Goal: Task Accomplishment & Management: Complete application form

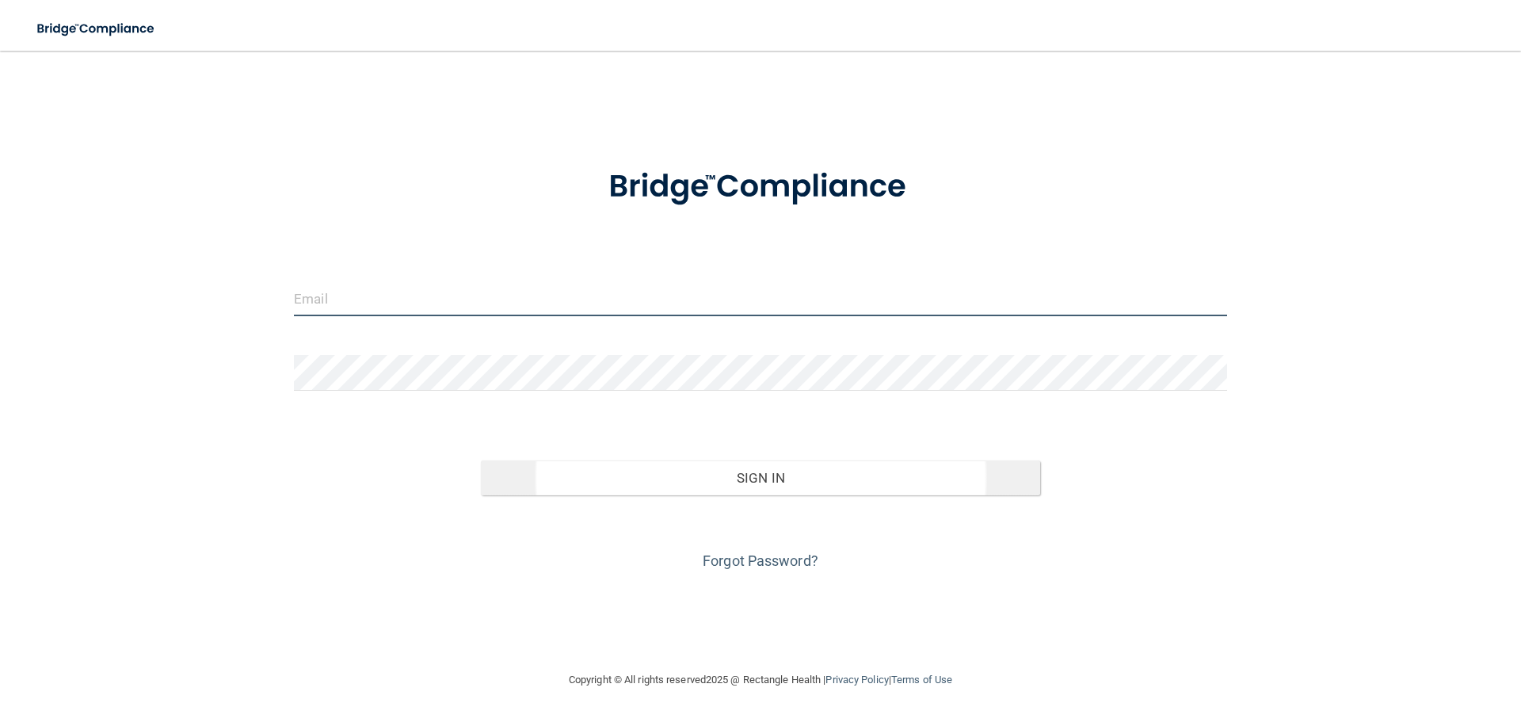
type input "[EMAIL_ADDRESS][DOMAIN_NAME]"
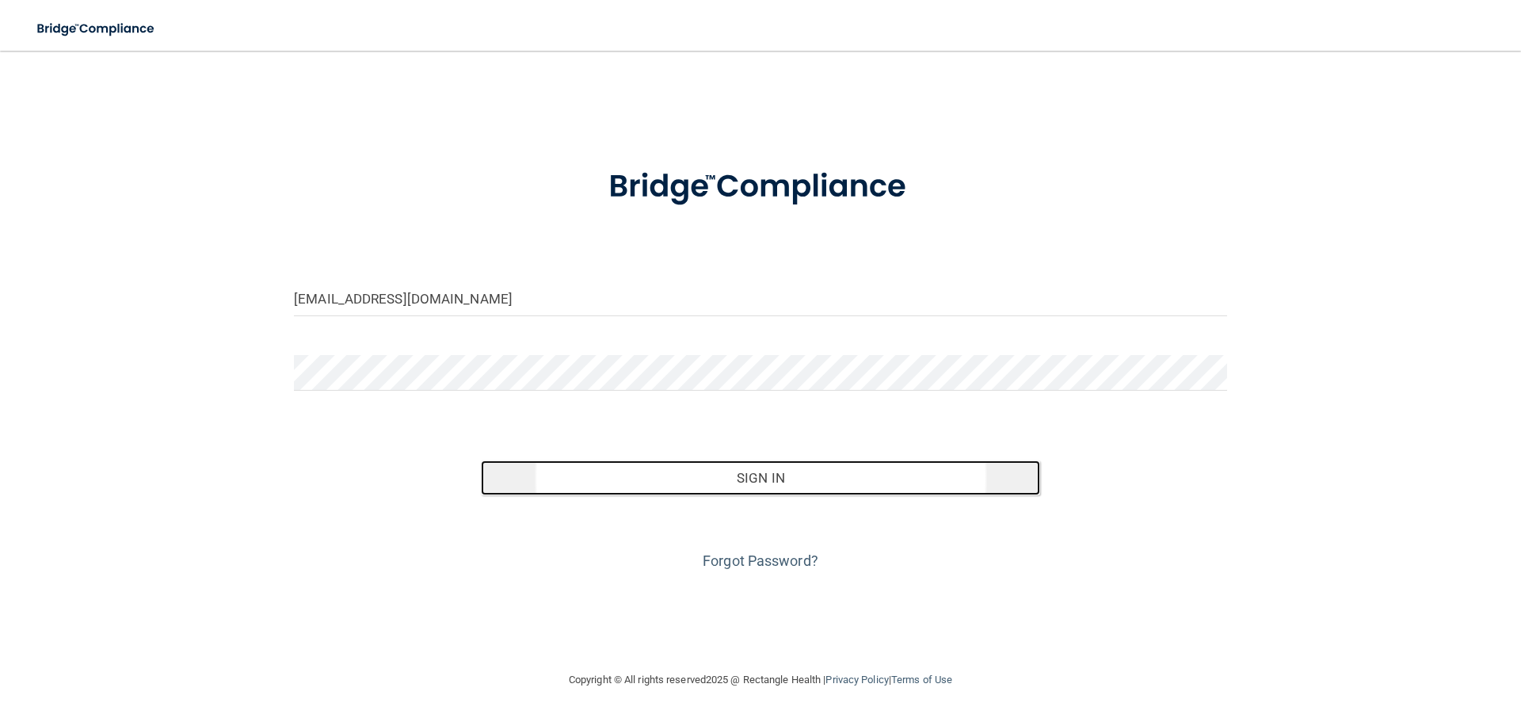
click at [784, 470] on button "Sign In" at bounding box center [761, 477] width 560 height 35
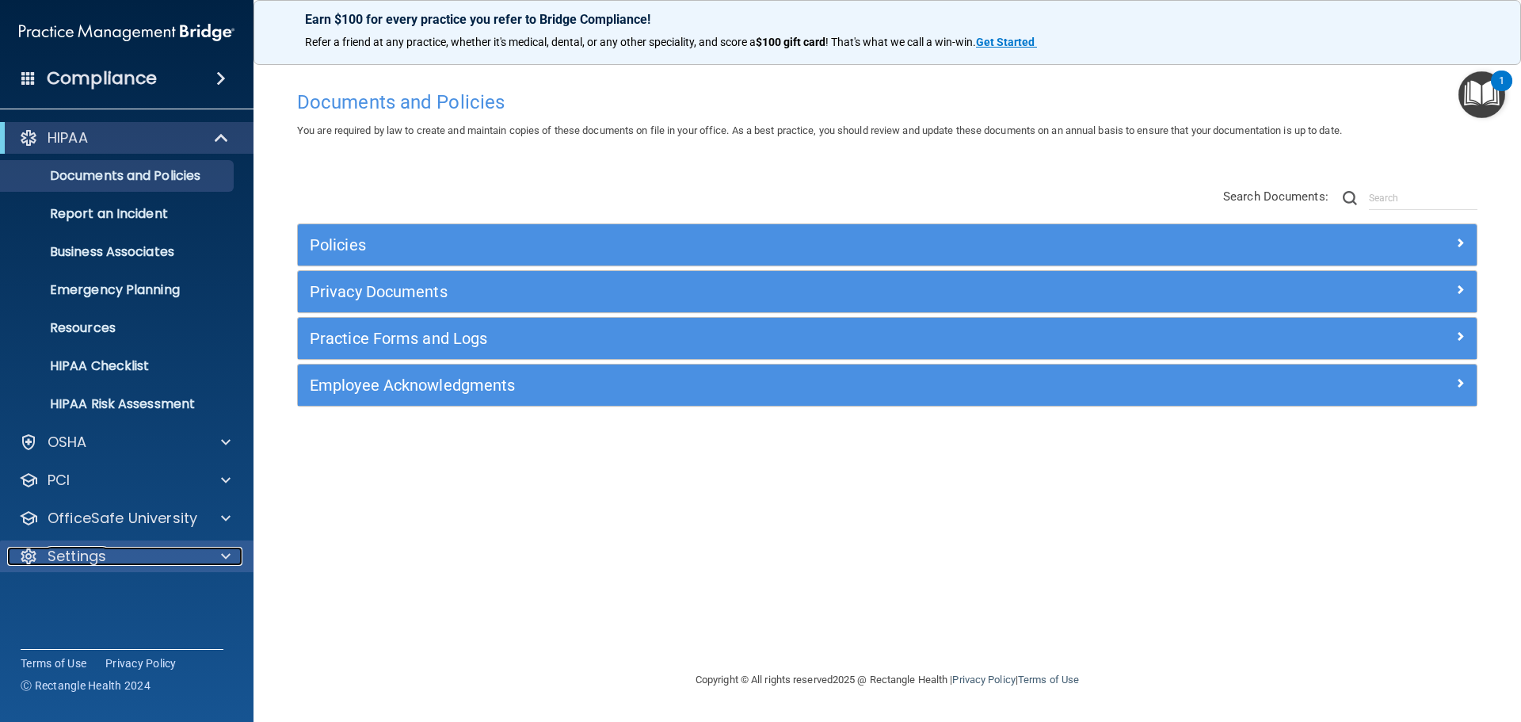
click at [107, 552] on div "Settings" at bounding box center [105, 556] width 196 height 19
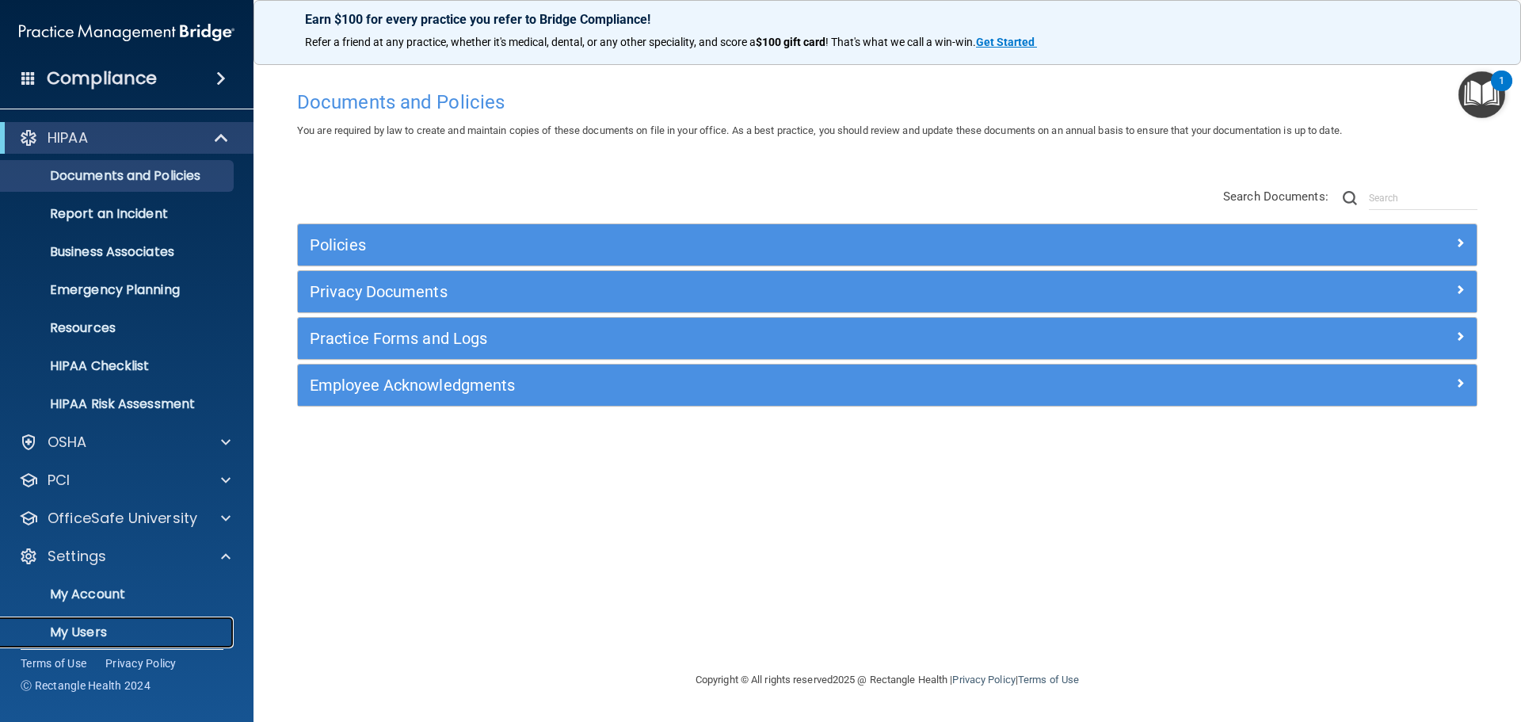
click at [85, 630] on p "My Users" at bounding box center [118, 632] width 216 height 16
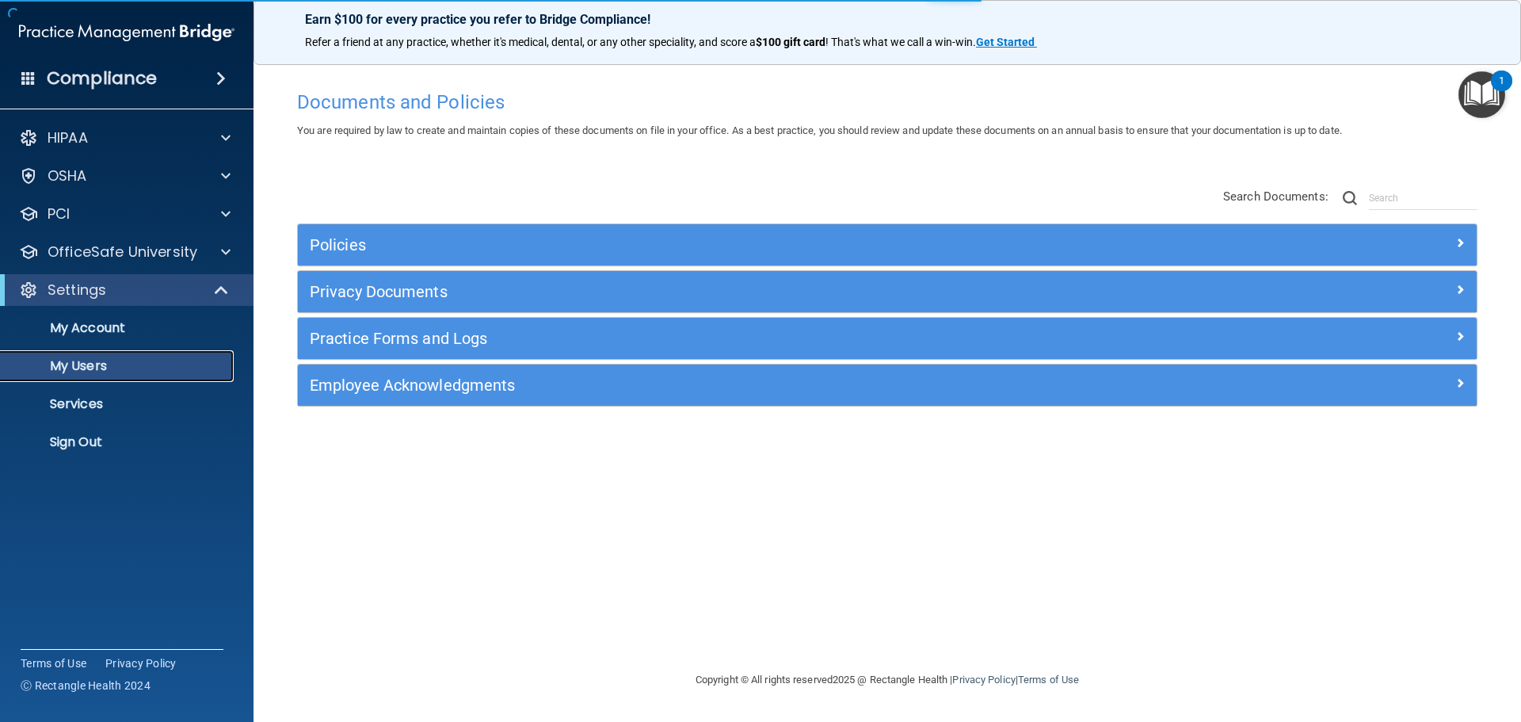
select select "20"
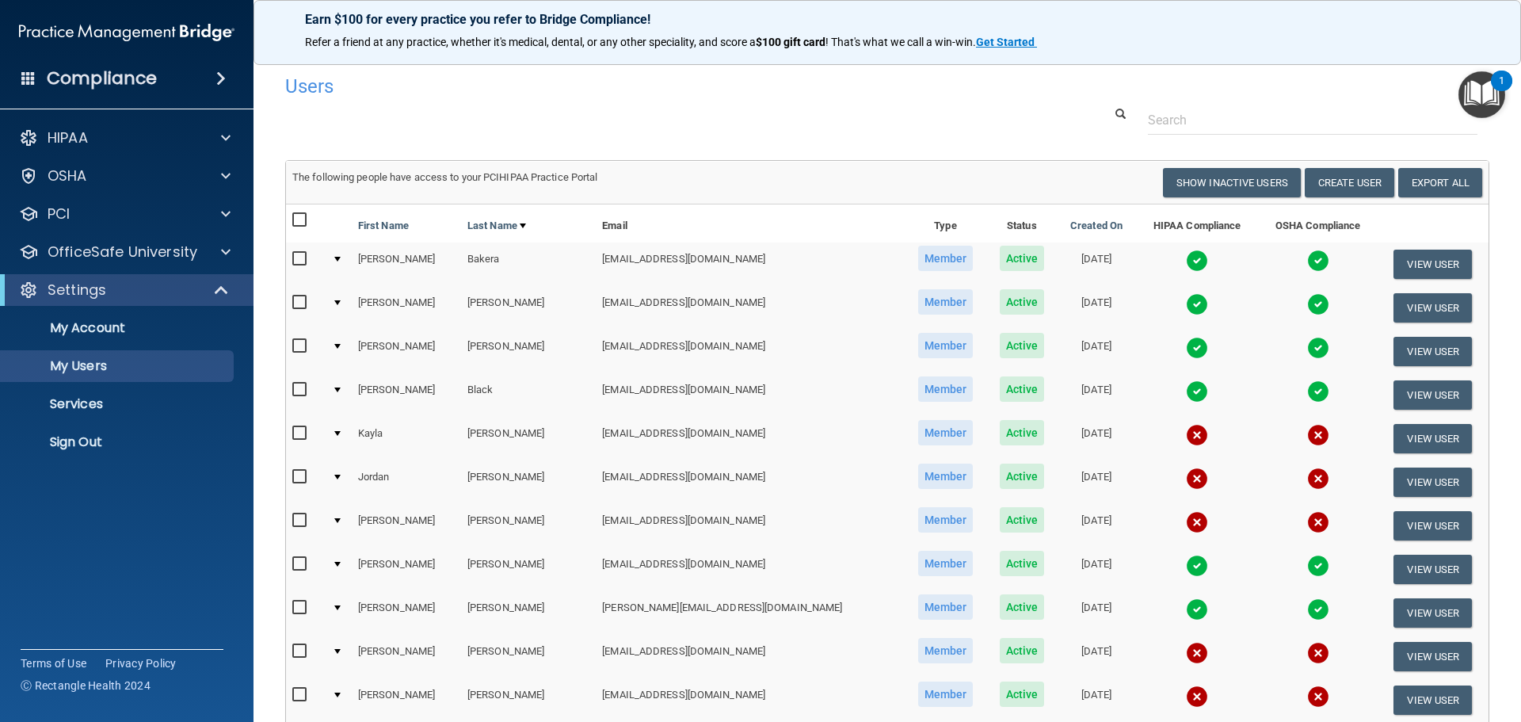
click at [1307, 476] on img at bounding box center [1318, 478] width 22 height 22
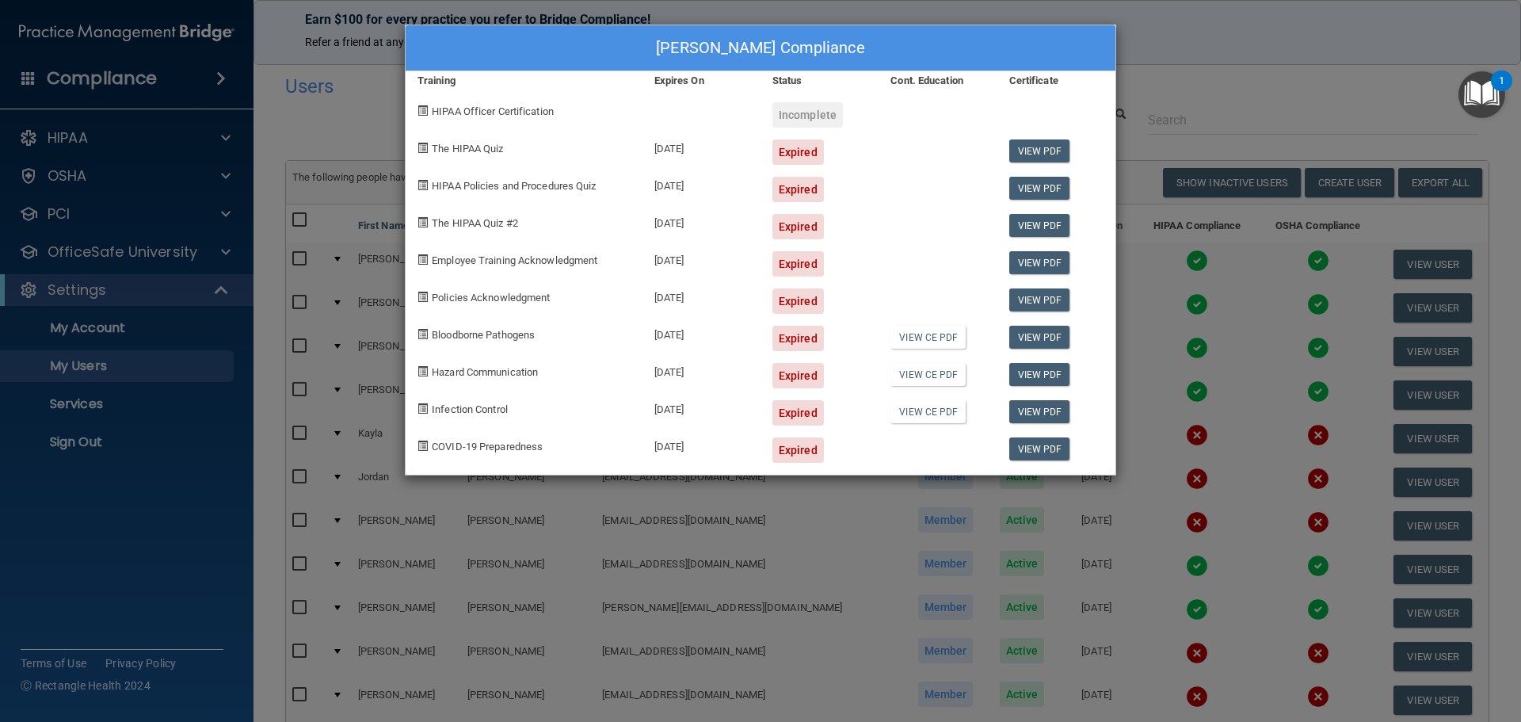
drag, startPoint x: 430, startPoint y: 106, endPoint x: 846, endPoint y: 453, distance: 541.7
click at [846, 453] on div "[PERSON_NAME] Compliance Training Expires On Status Cont. Education Certificate…" at bounding box center [760, 250] width 711 height 451
copy div "HIPAA Officer Certification Incomplete The HIPAA Quiz [DATE] Expired View PDF H…"
click at [1173, 47] on div "[PERSON_NAME] Compliance Training Expires On Status Cont. Education Certificate…" at bounding box center [760, 361] width 1521 height 722
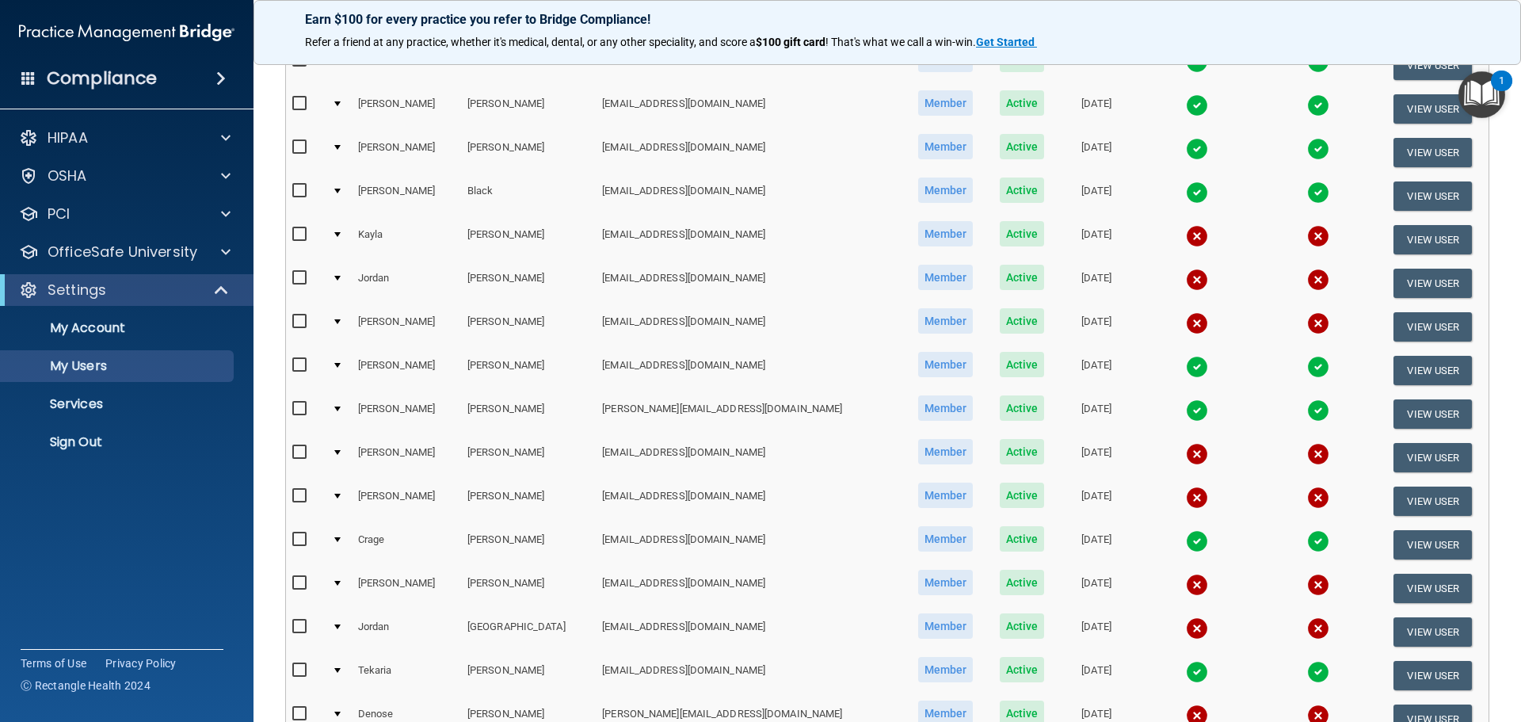
scroll to position [238, 0]
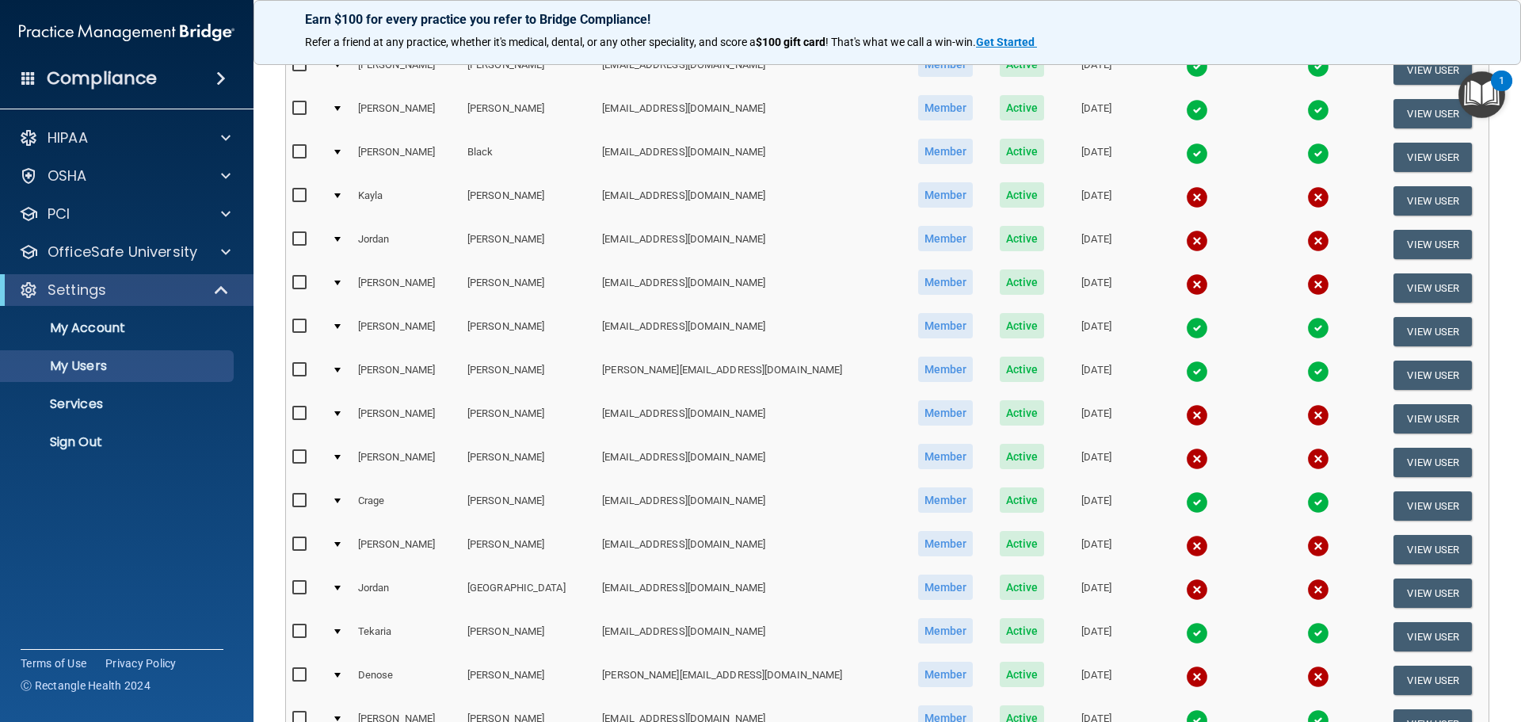
click at [1307, 456] on img at bounding box center [1318, 459] width 22 height 22
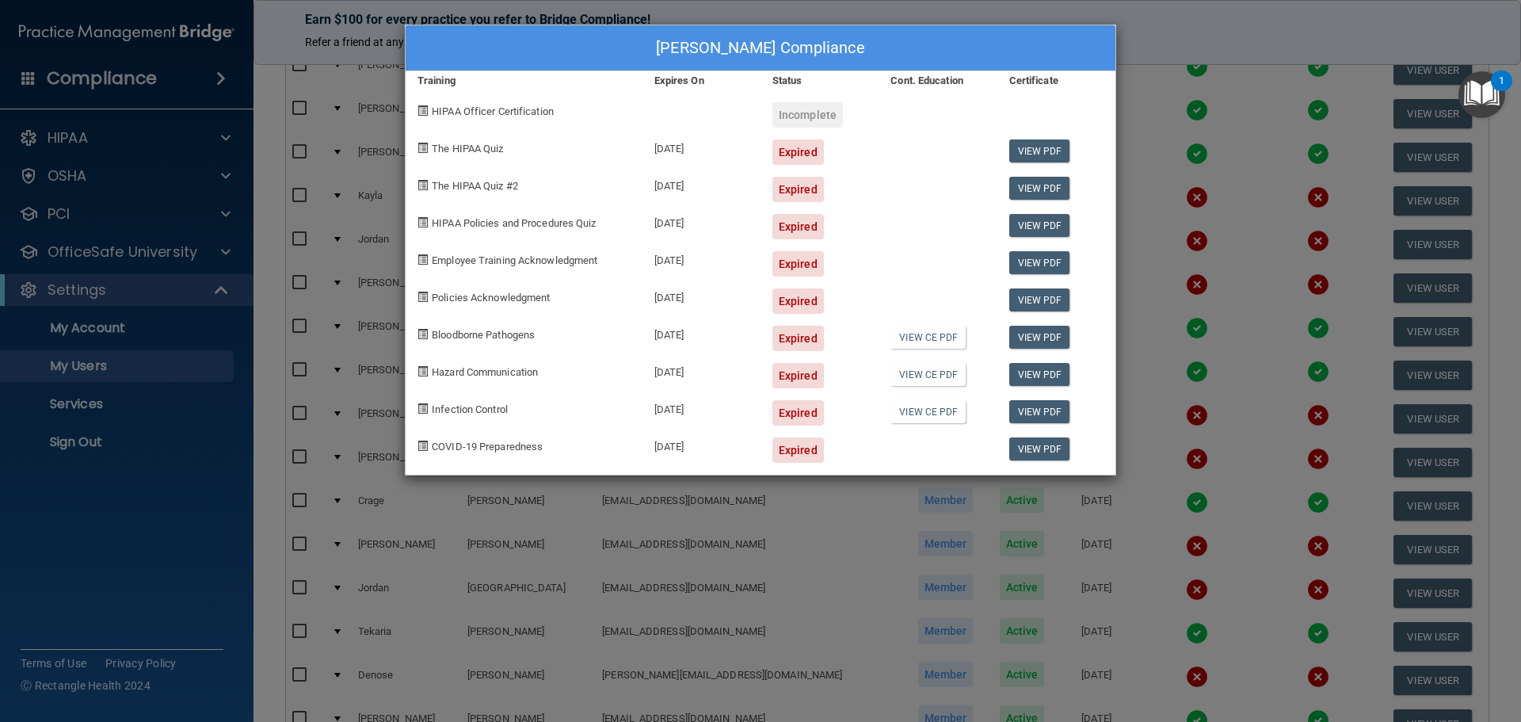
drag, startPoint x: 435, startPoint y: 140, endPoint x: 815, endPoint y: 463, distance: 499.1
click at [815, 463] on div "[PERSON_NAME] Compliance Training Expires On Status Cont. Education Certificate…" at bounding box center [760, 250] width 711 height 451
copy div "The HIPAA Quiz [DATE] Expired View PDF The HIPAA Quiz #2 [DATE] Expired View PD…"
click at [1197, 25] on div "[PERSON_NAME] Compliance Training Expires On Status Cont. Education Certificate…" at bounding box center [760, 361] width 1521 height 722
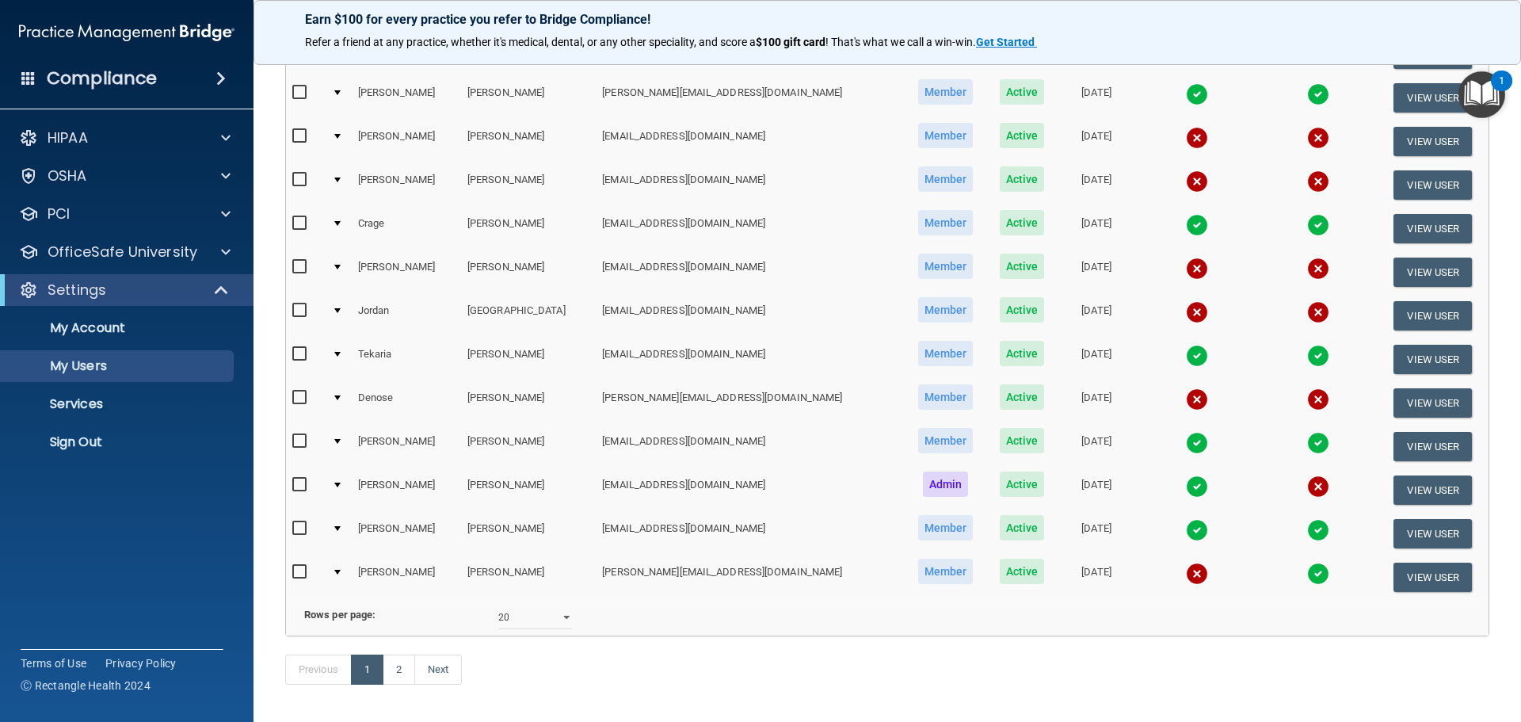
scroll to position [555, 0]
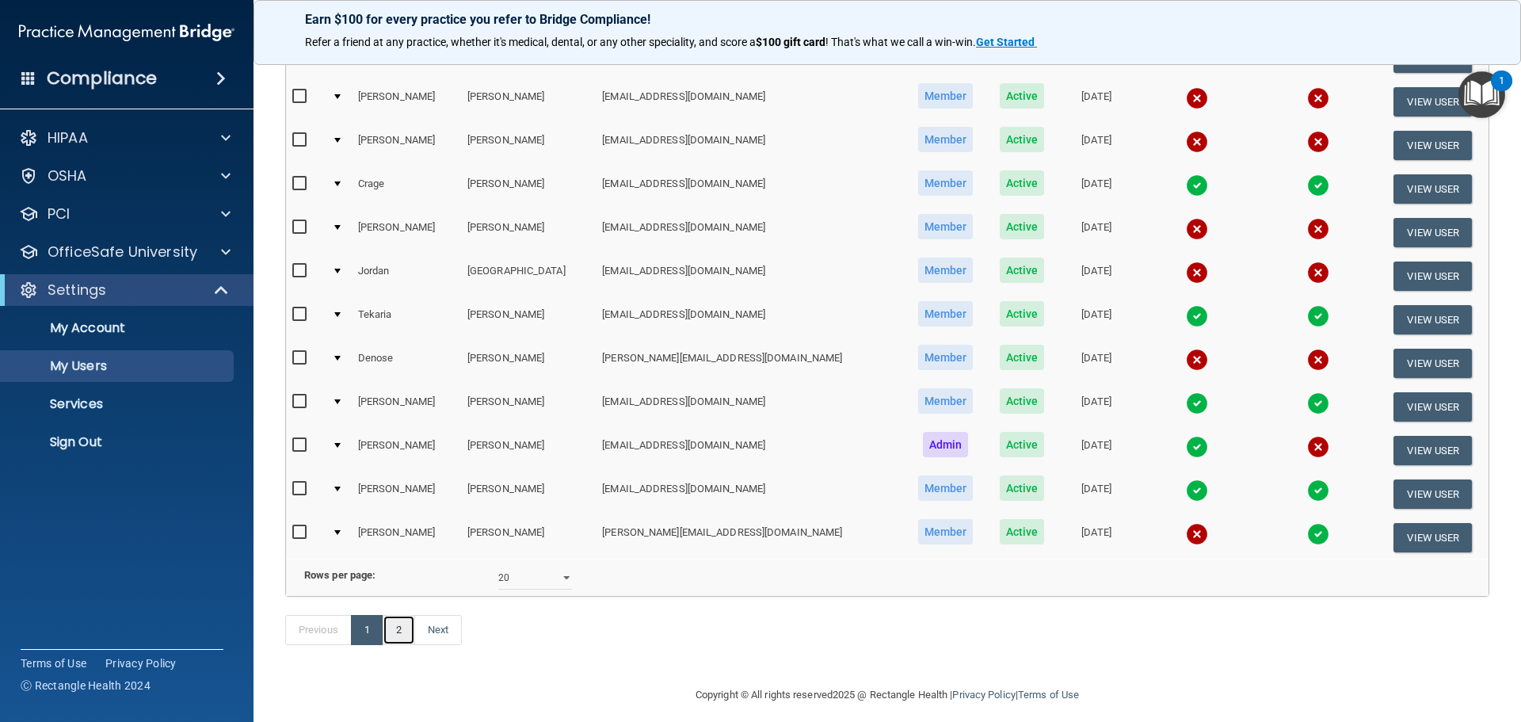
click at [399, 645] on link "2" at bounding box center [399, 630] width 32 height 30
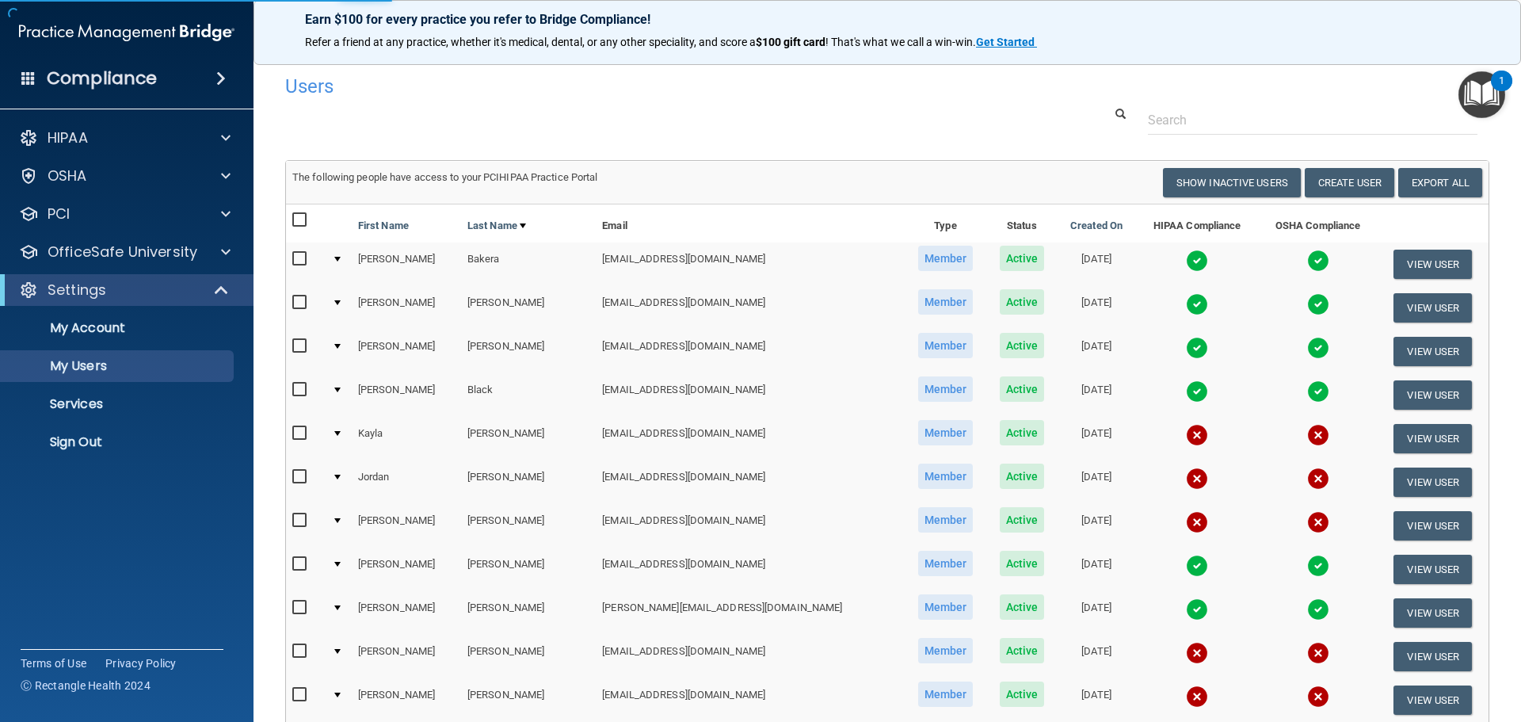
select select "20"
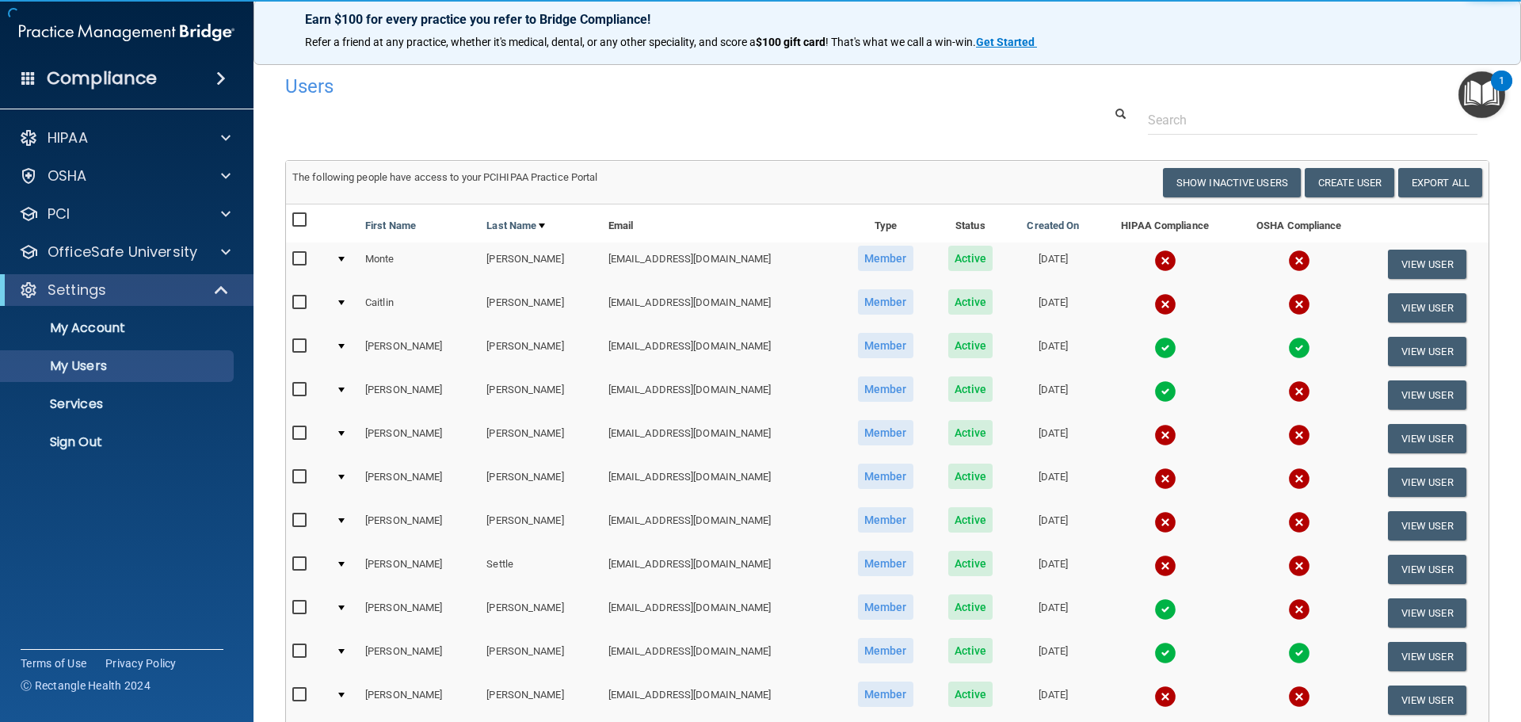
click at [1154, 477] on img at bounding box center [1165, 478] width 22 height 22
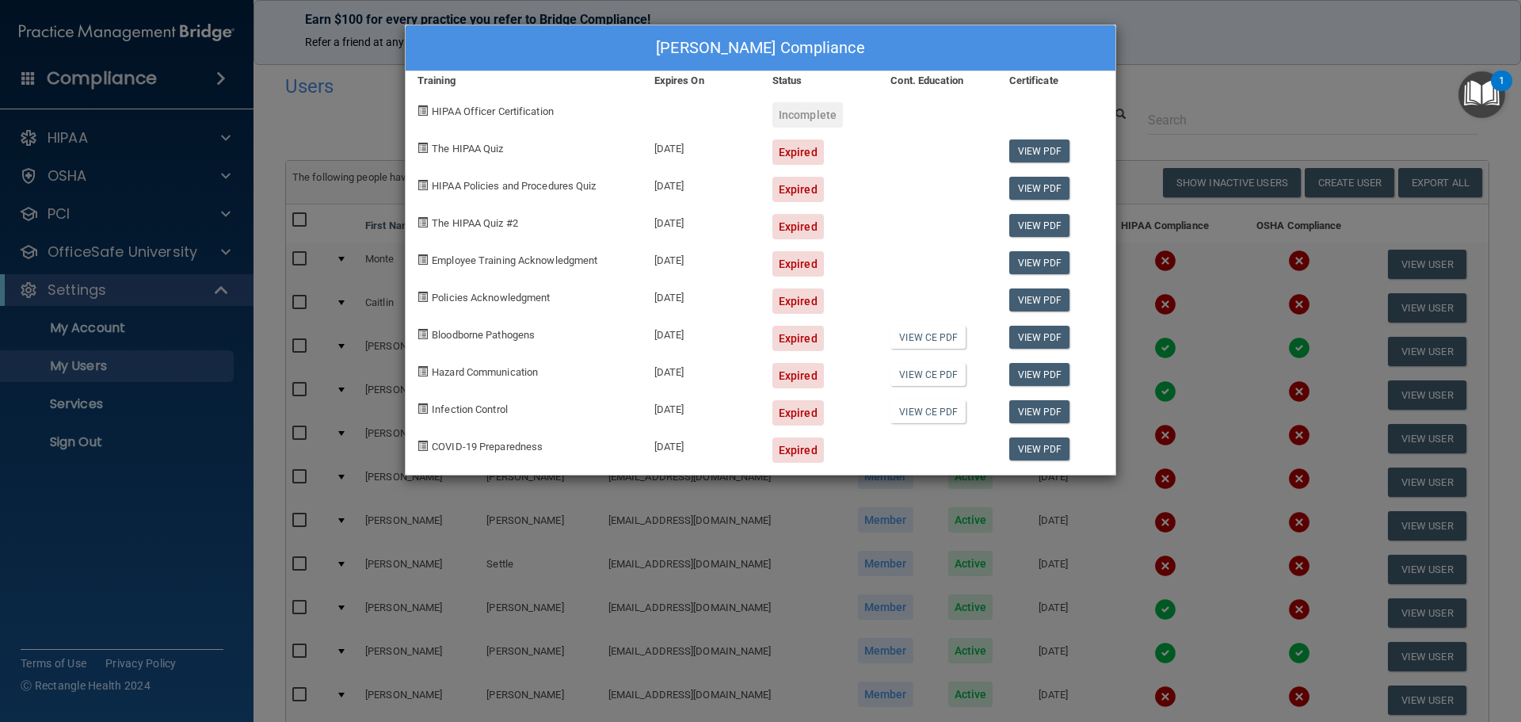
drag, startPoint x: 429, startPoint y: 141, endPoint x: 834, endPoint y: 445, distance: 505.8
click at [834, 445] on div "[PERSON_NAME] Compliance Training Expires On Status Cont. Education Certificate…" at bounding box center [760, 250] width 711 height 451
copy div "The HIPAA Quiz [DATE] Expired View PDF HIPAA Policies and Procedures Quiz [DATE…"
click at [1168, 45] on div "[PERSON_NAME] Compliance Training Expires On Status Cont. Education Certificate…" at bounding box center [760, 361] width 1521 height 722
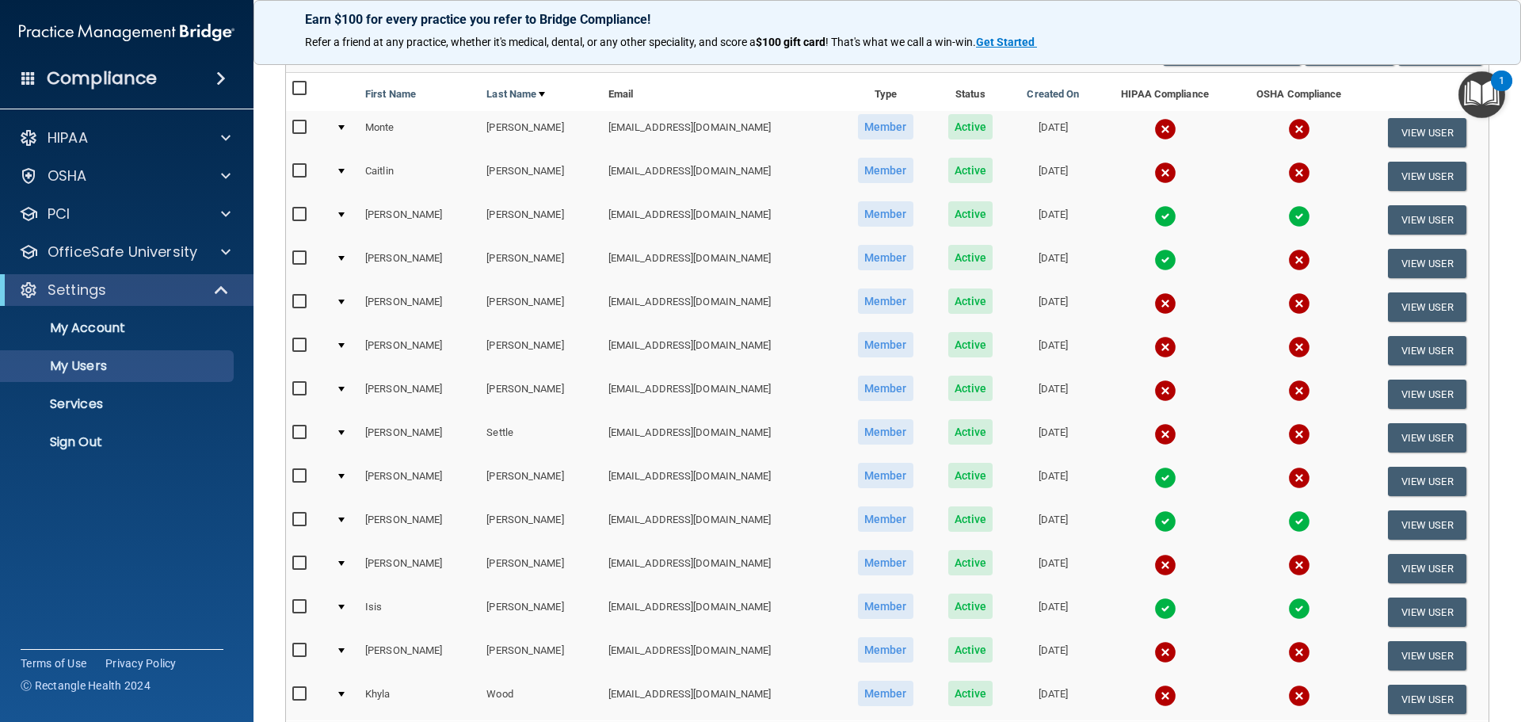
scroll to position [79, 0]
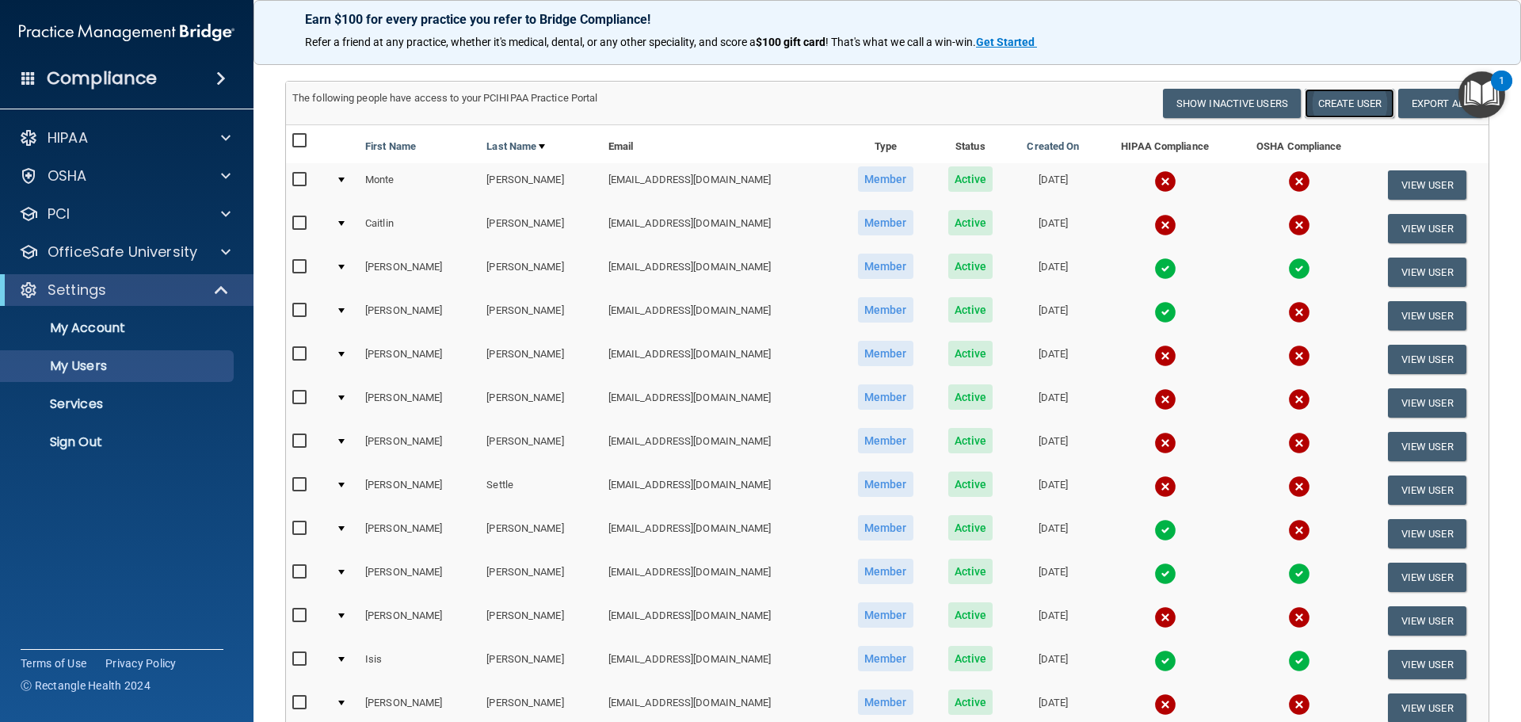
click at [1352, 95] on button "Create User" at bounding box center [1350, 103] width 90 height 29
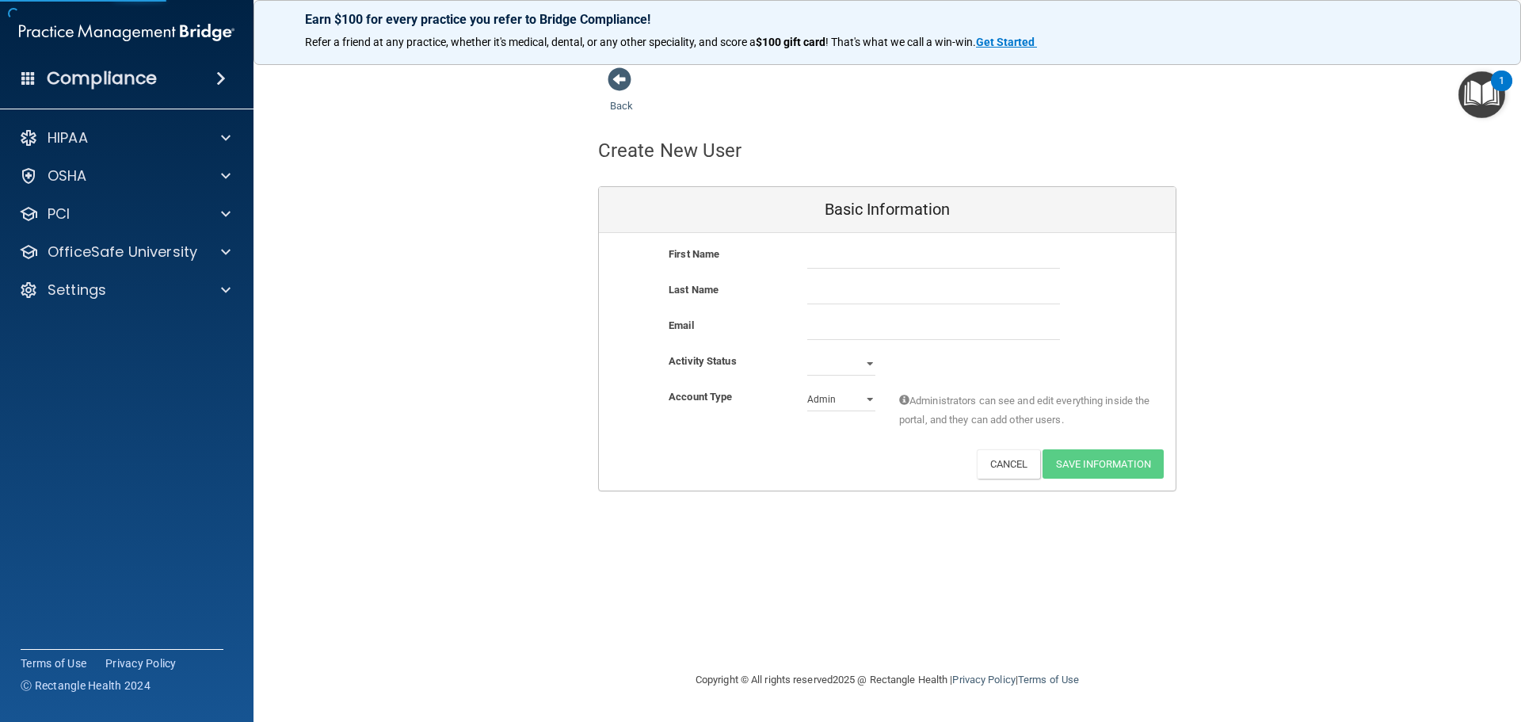
click at [802, 257] on div at bounding box center [933, 257] width 277 height 24
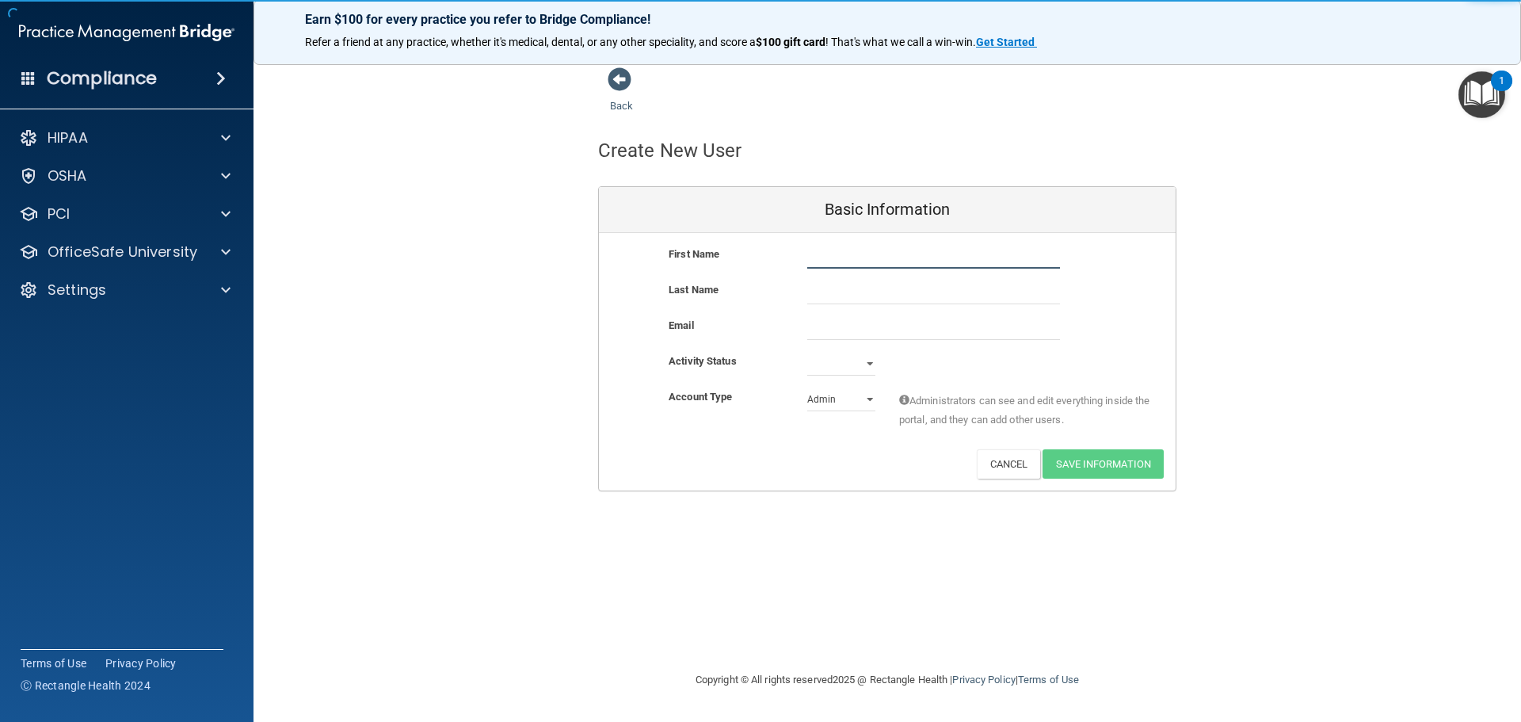
click at [835, 257] on input "text" at bounding box center [933, 257] width 253 height 24
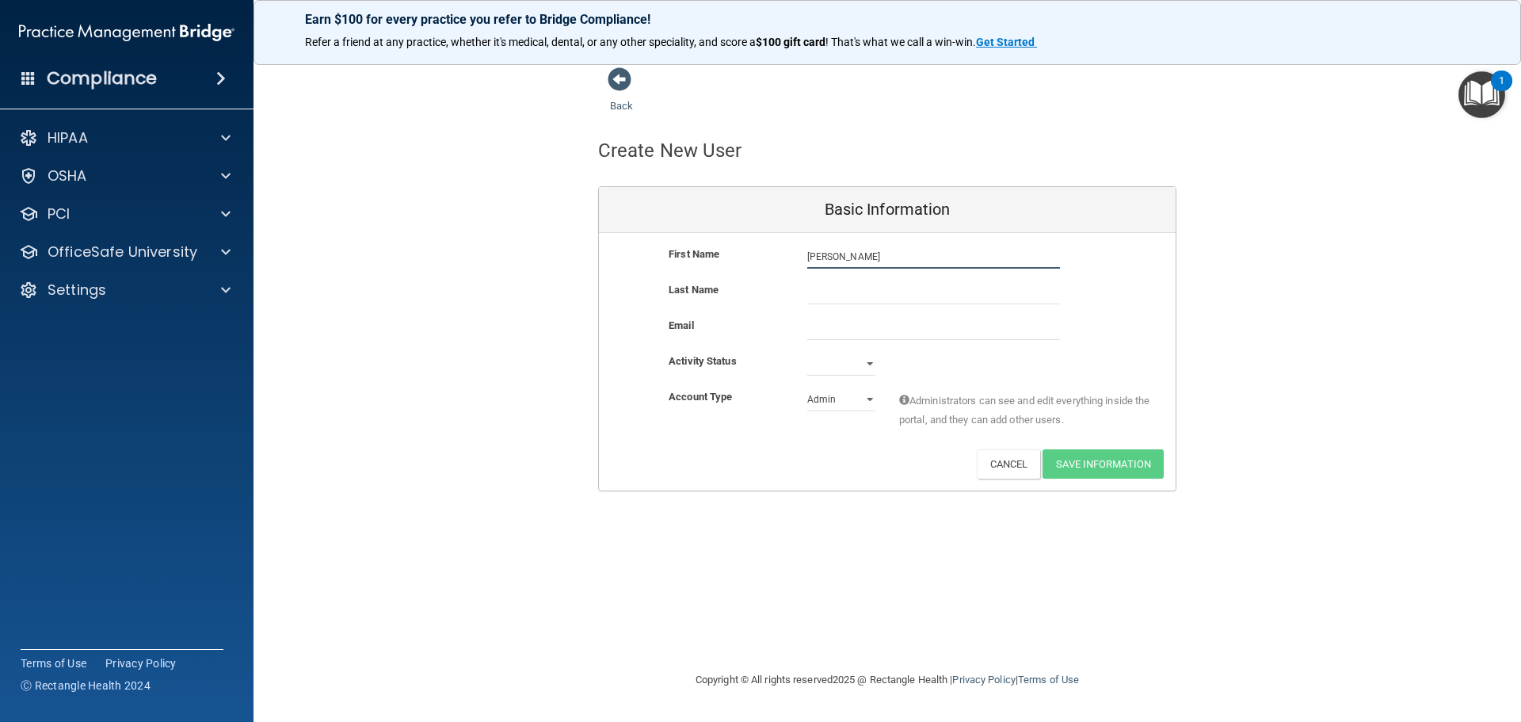
type input "[PERSON_NAME]"
click at [826, 324] on input "email" at bounding box center [933, 328] width 253 height 24
paste input "'[EMAIL_ADDRESS][DOMAIN_NAME]'"
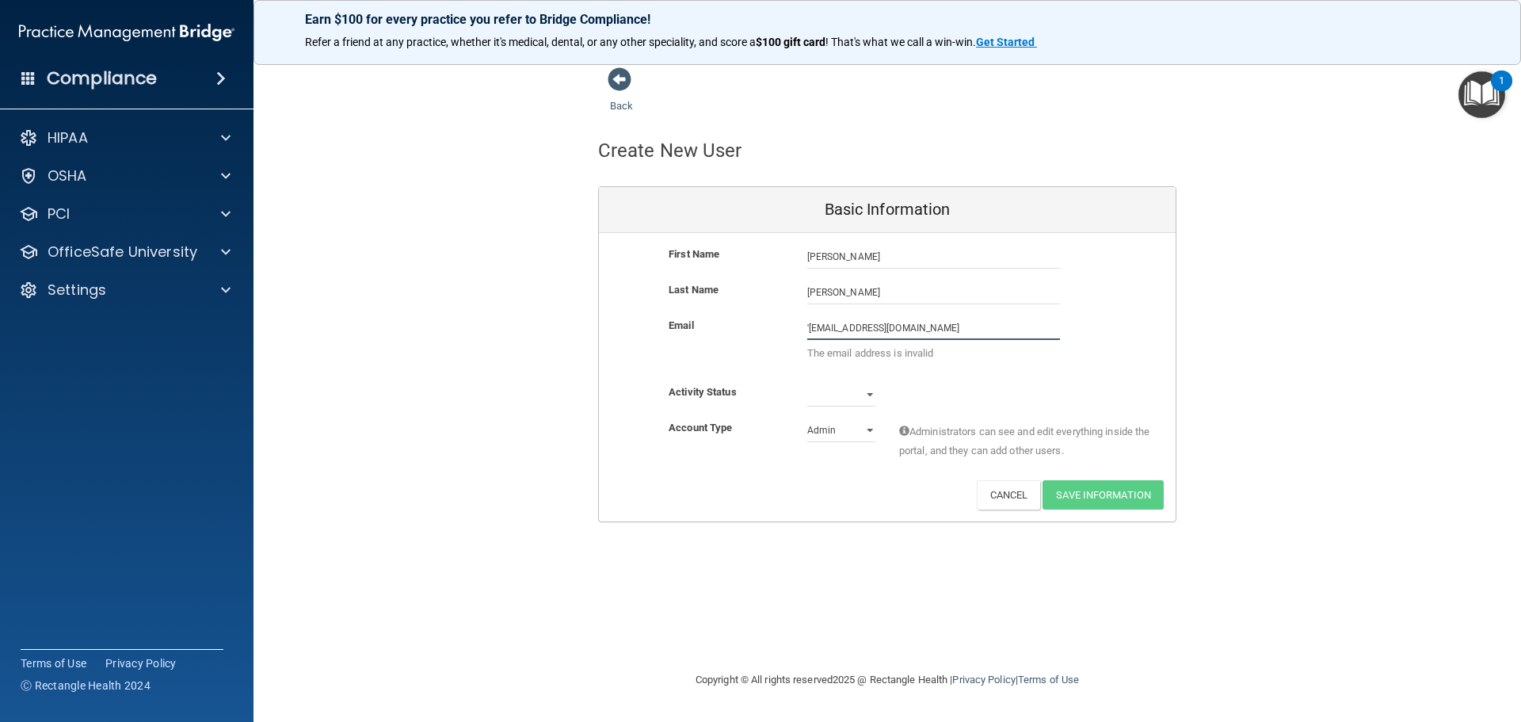
click at [807, 326] on input "'[EMAIL_ADDRESS][DOMAIN_NAME]" at bounding box center [933, 328] width 253 height 24
click at [809, 324] on input "'[EMAIL_ADDRESS][DOMAIN_NAME]" at bounding box center [933, 328] width 253 height 24
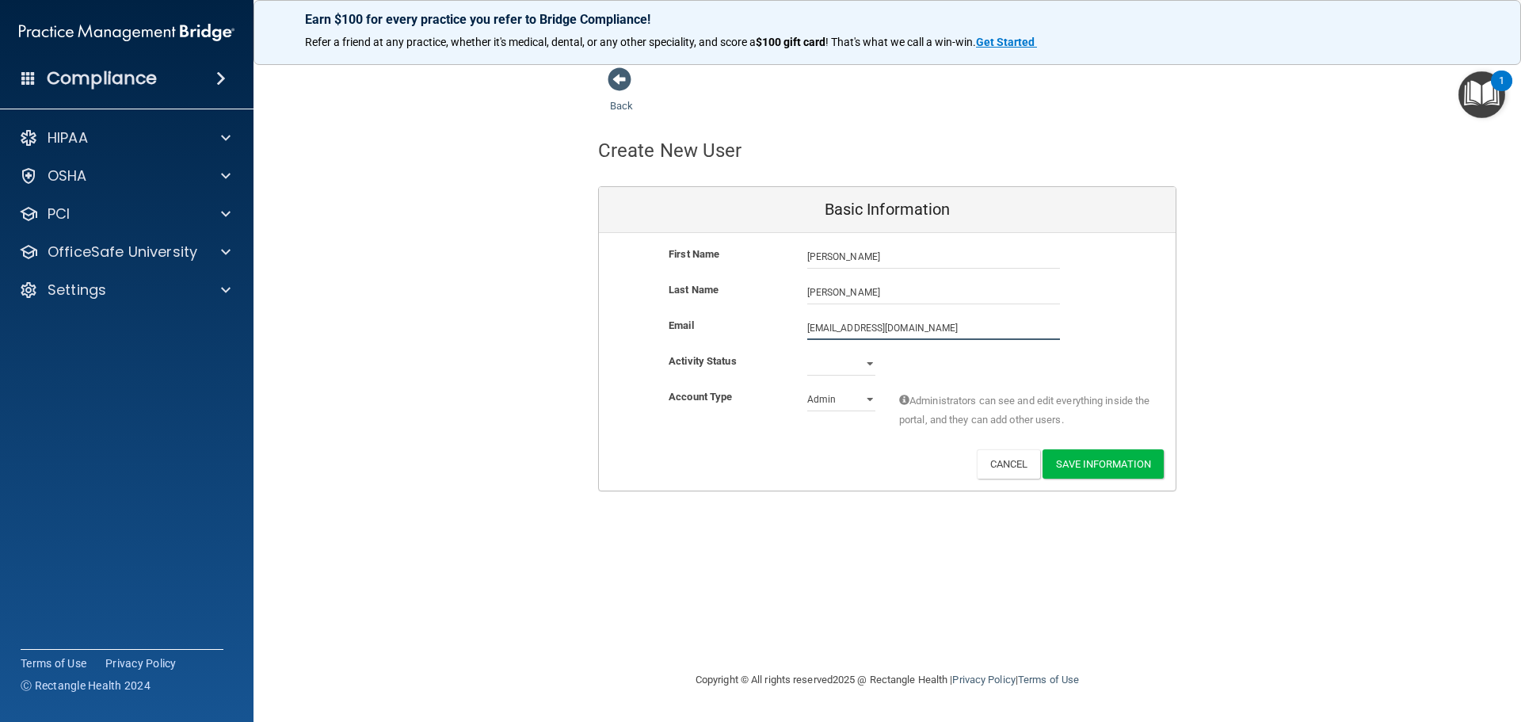
type input "[EMAIL_ADDRESS][DOMAIN_NAME]"
click at [851, 361] on select "Active Inactive" at bounding box center [841, 364] width 68 height 24
select select "active"
click at [807, 352] on select "Active Inactive" at bounding box center [841, 364] width 68 height 24
click at [842, 404] on select "Admin Member" at bounding box center [841, 399] width 68 height 24
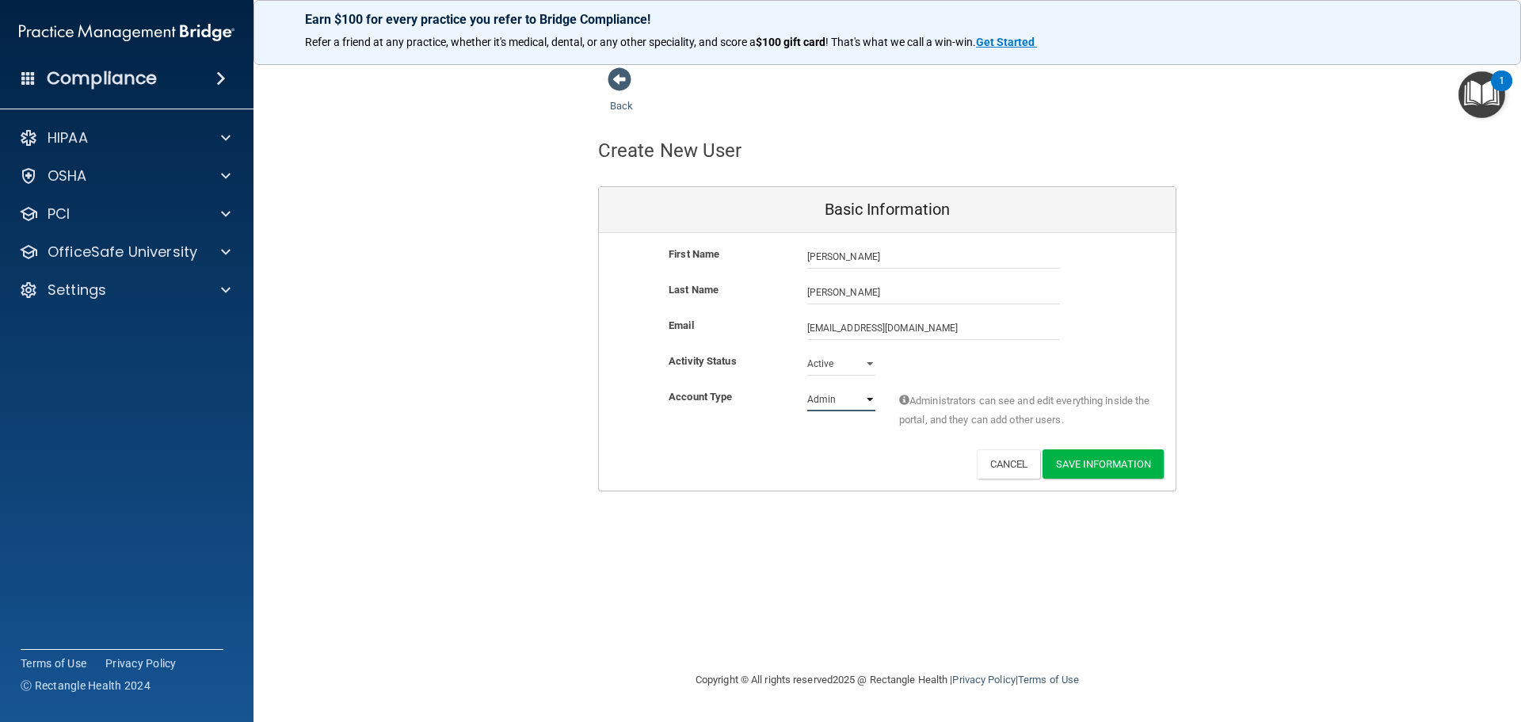
select select "practice_member"
click at [807, 387] on select "Admin Member" at bounding box center [841, 399] width 68 height 24
click at [1115, 468] on button "Save Information" at bounding box center [1103, 463] width 121 height 29
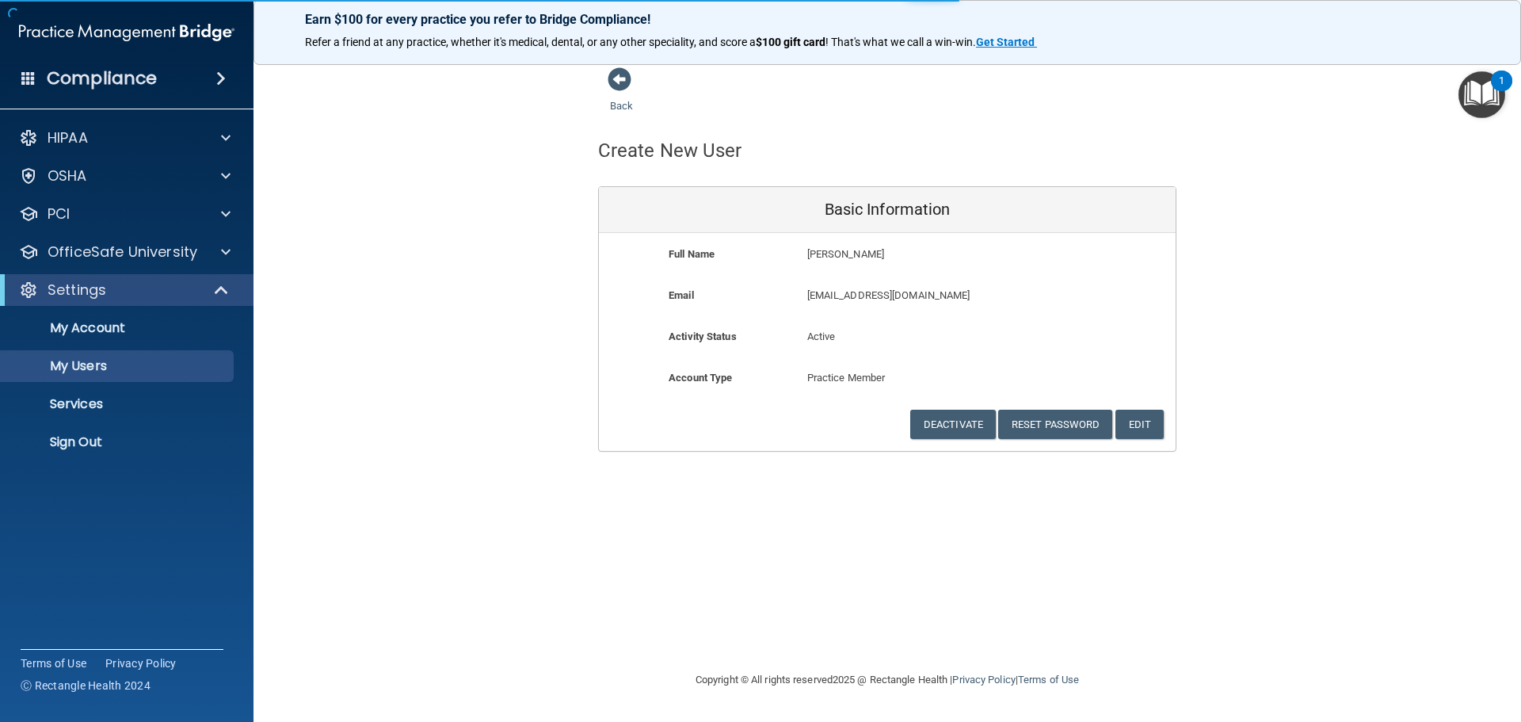
select select "20"
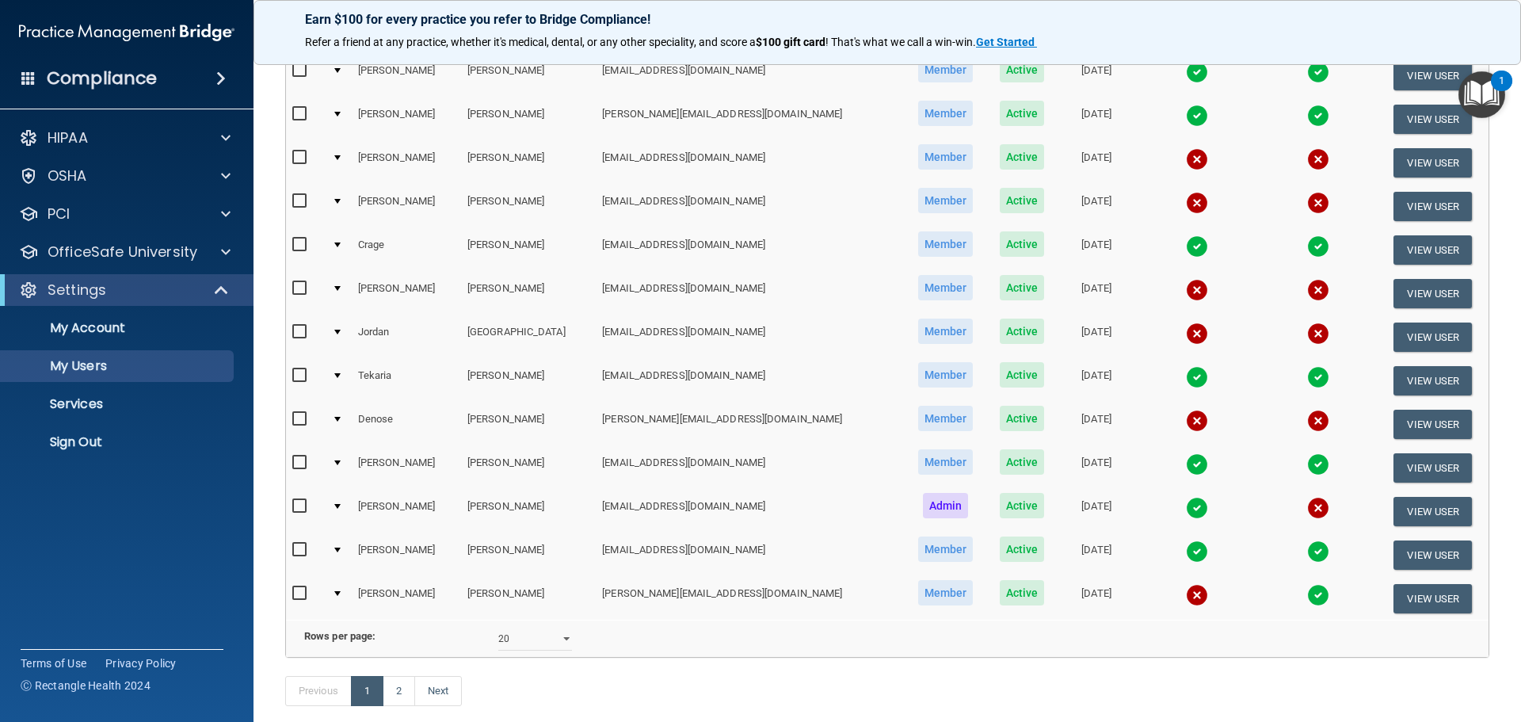
scroll to position [634, 0]
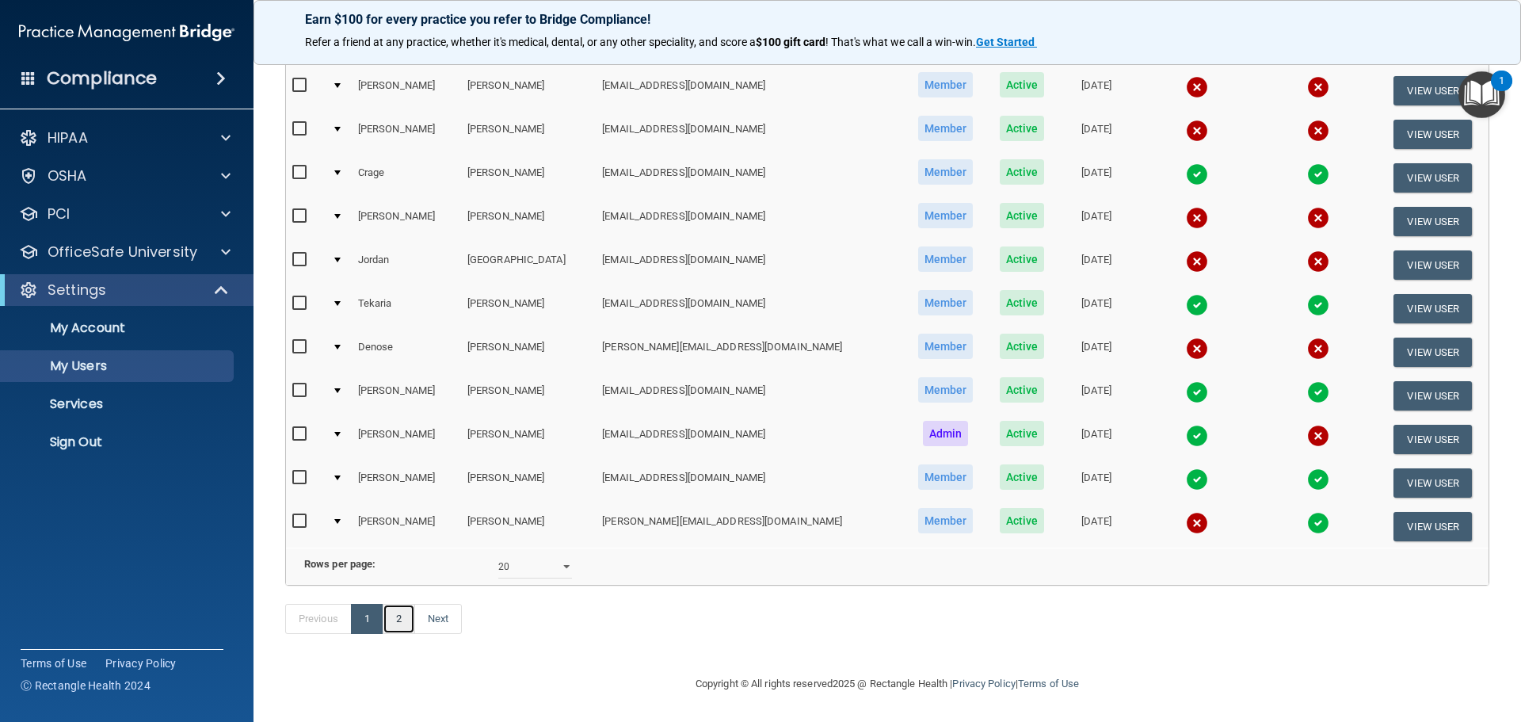
click at [389, 625] on link "2" at bounding box center [399, 619] width 32 height 30
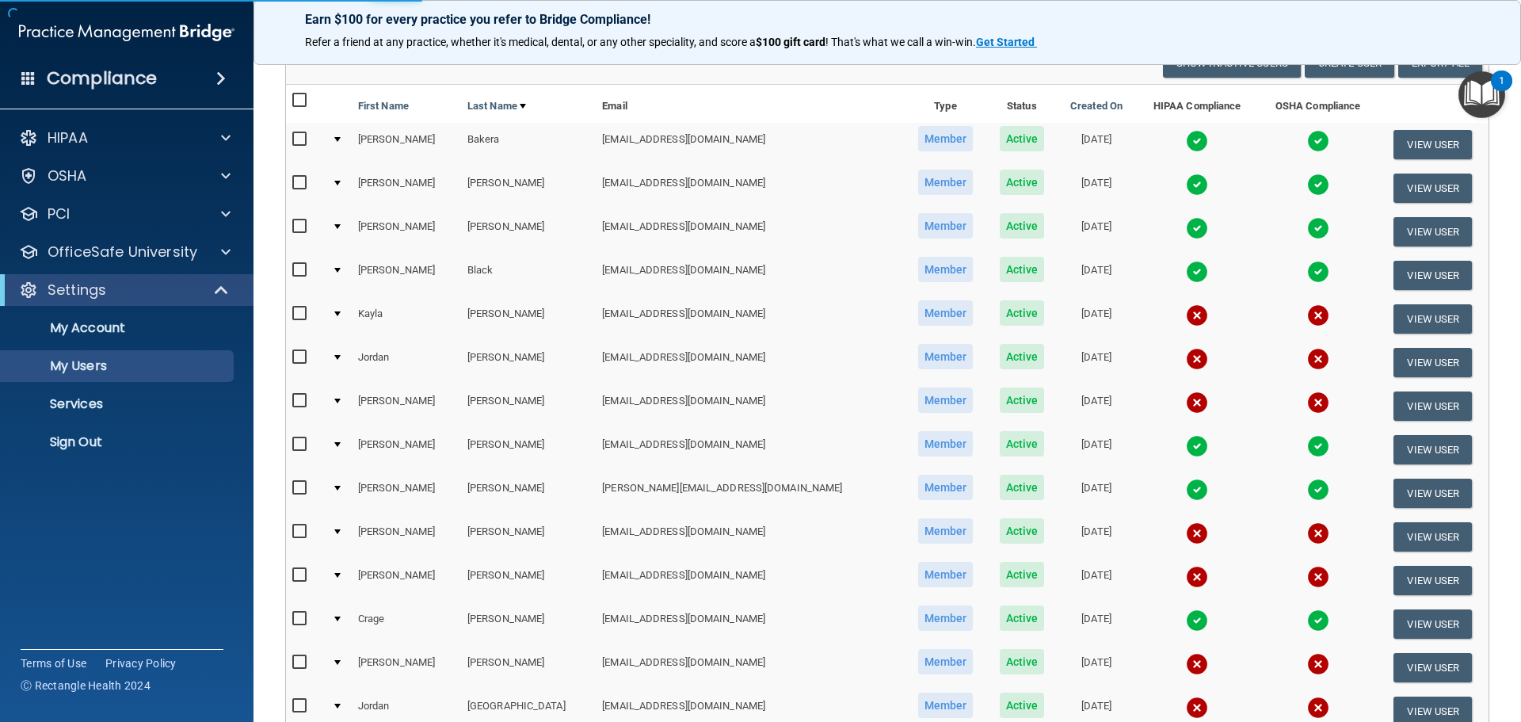
scroll to position [158, 0]
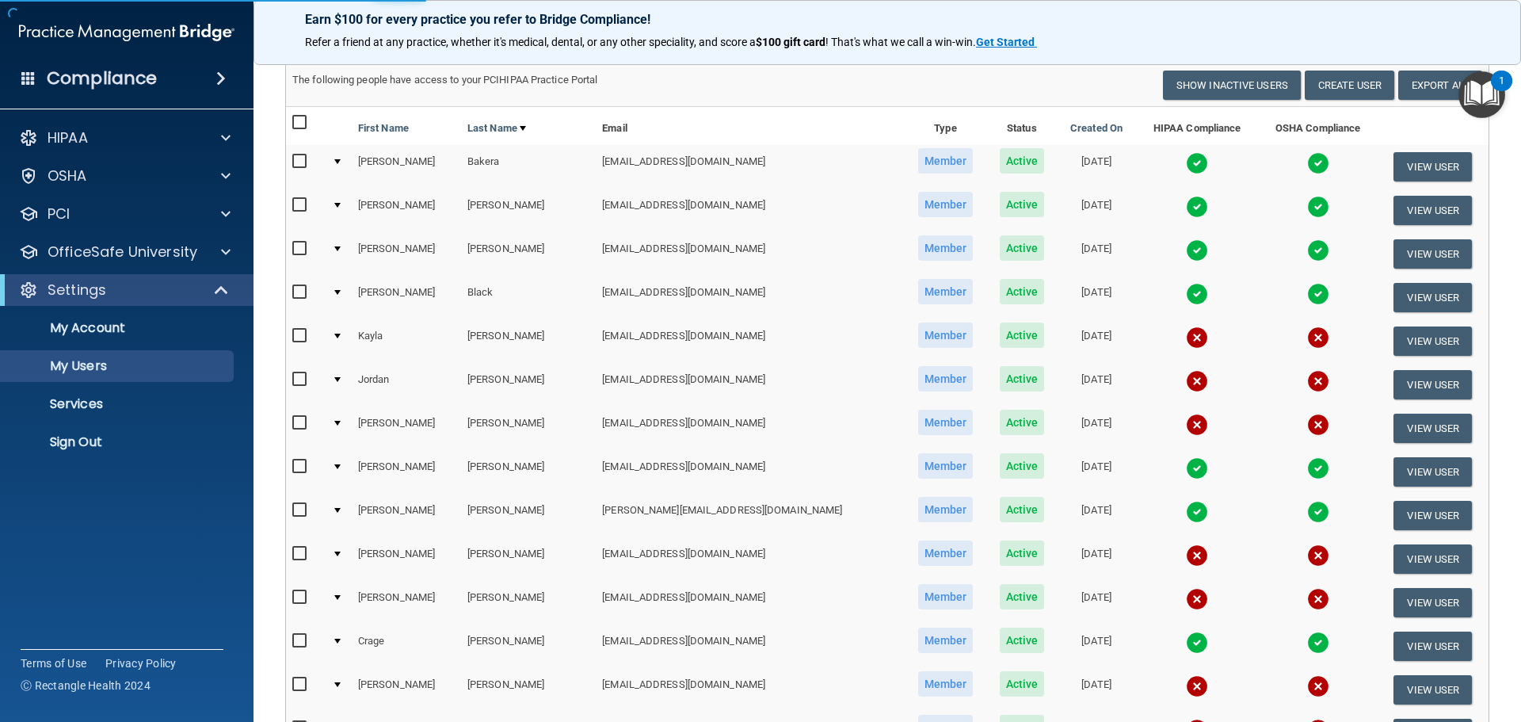
select select "20"
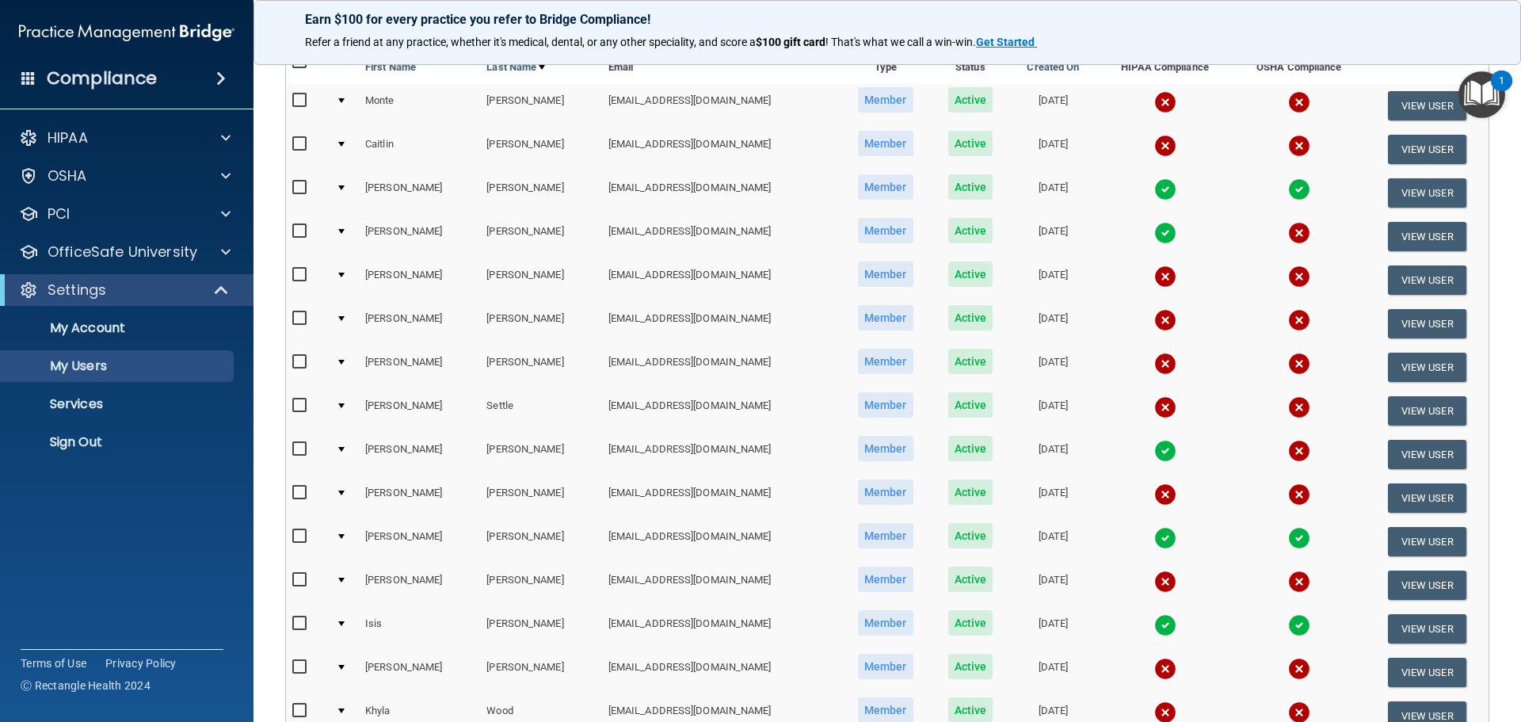
click at [1288, 103] on img at bounding box center [1299, 102] width 22 height 22
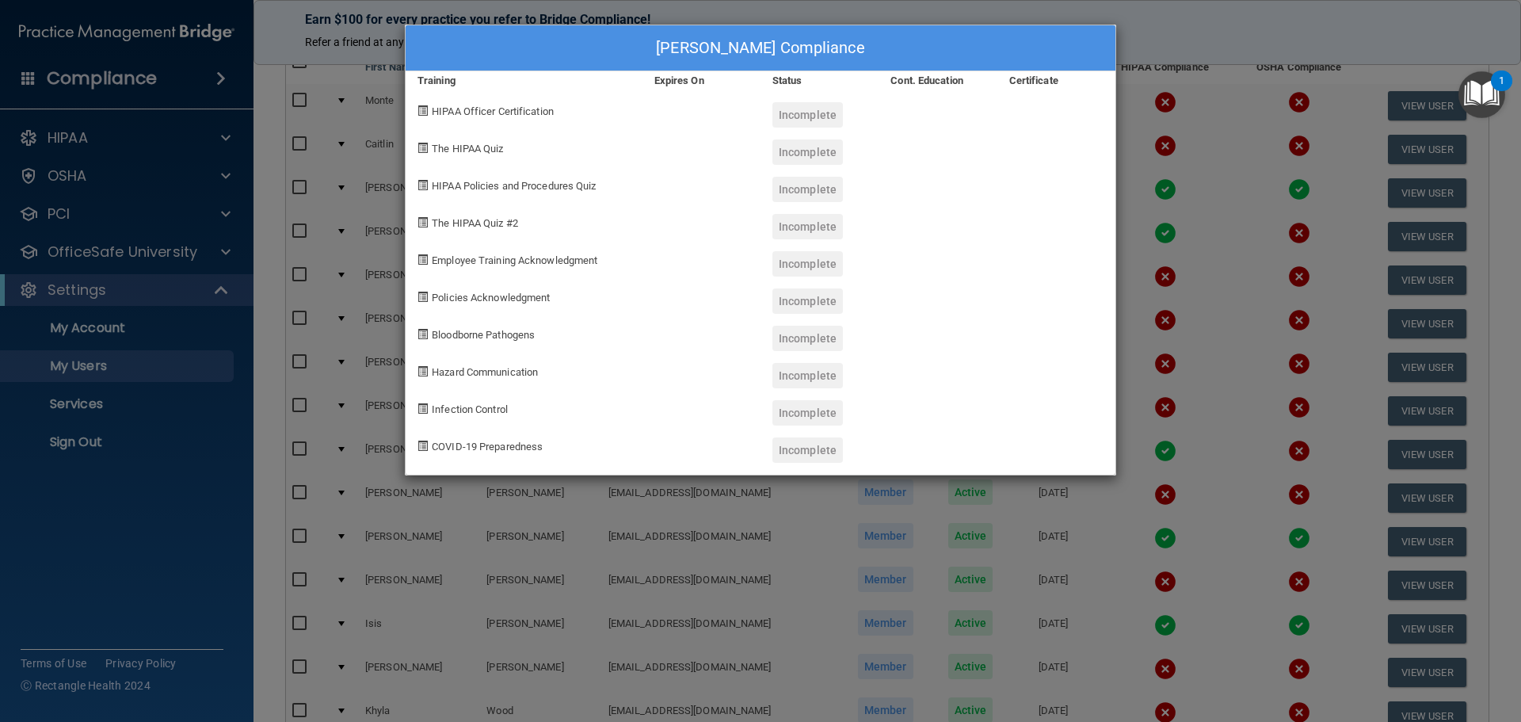
drag, startPoint x: 436, startPoint y: 146, endPoint x: 836, endPoint y: 471, distance: 515.4
click at [836, 471] on div "[PERSON_NAME] Compliance Training Expires On Status Cont. Education Certificate…" at bounding box center [760, 250] width 711 height 451
copy div "he HIPAA Quiz Incomplete HIPAA Policies and Procedures Quiz Incomplete The HIPA…"
